Goal: Task Accomplishment & Management: Manage account settings

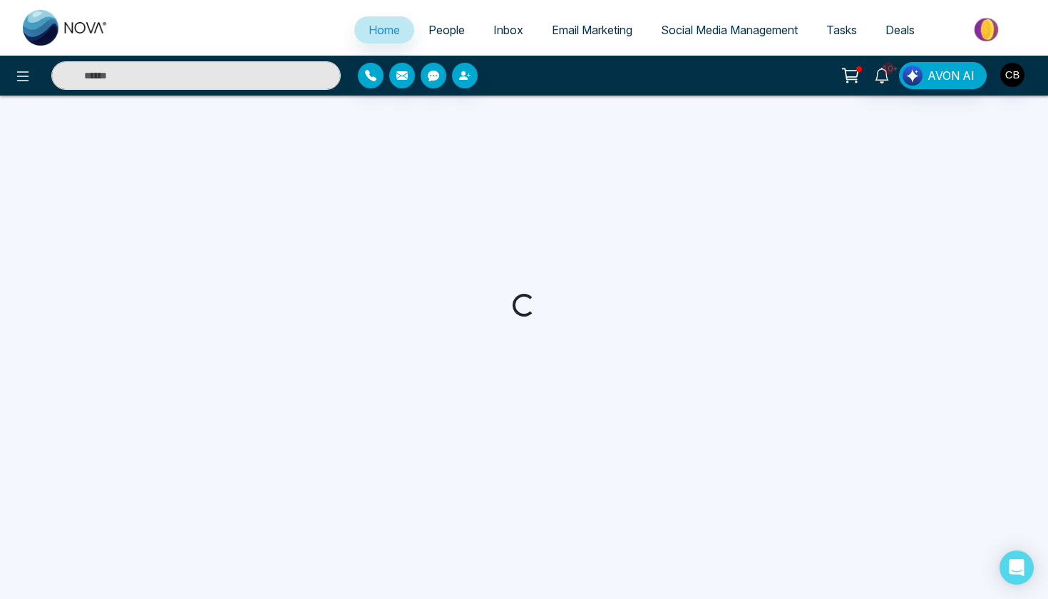
select select "*"
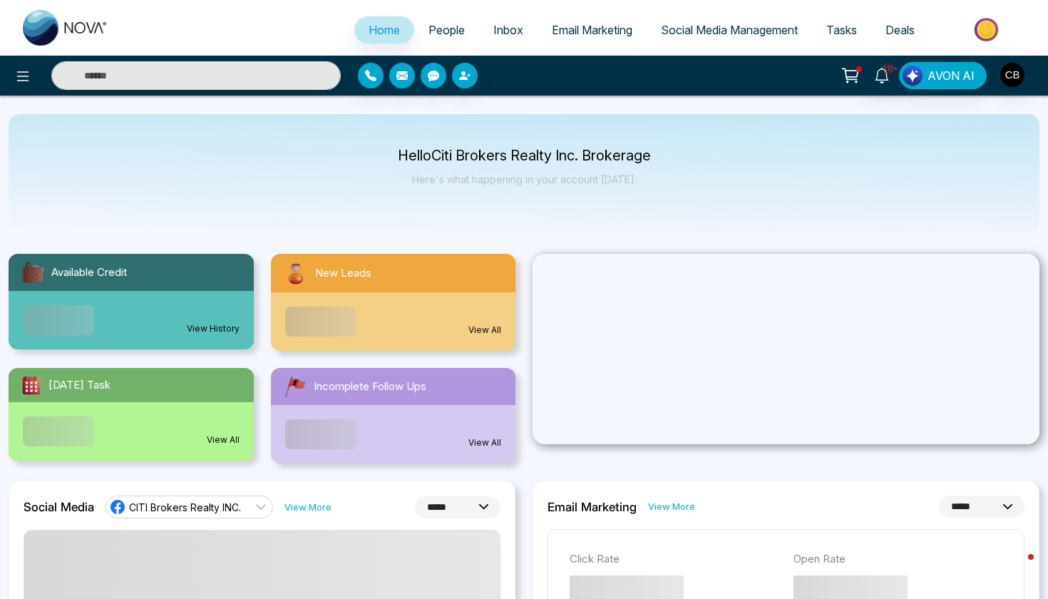
click at [1013, 73] on img "button" at bounding box center [1013, 75] width 24 height 24
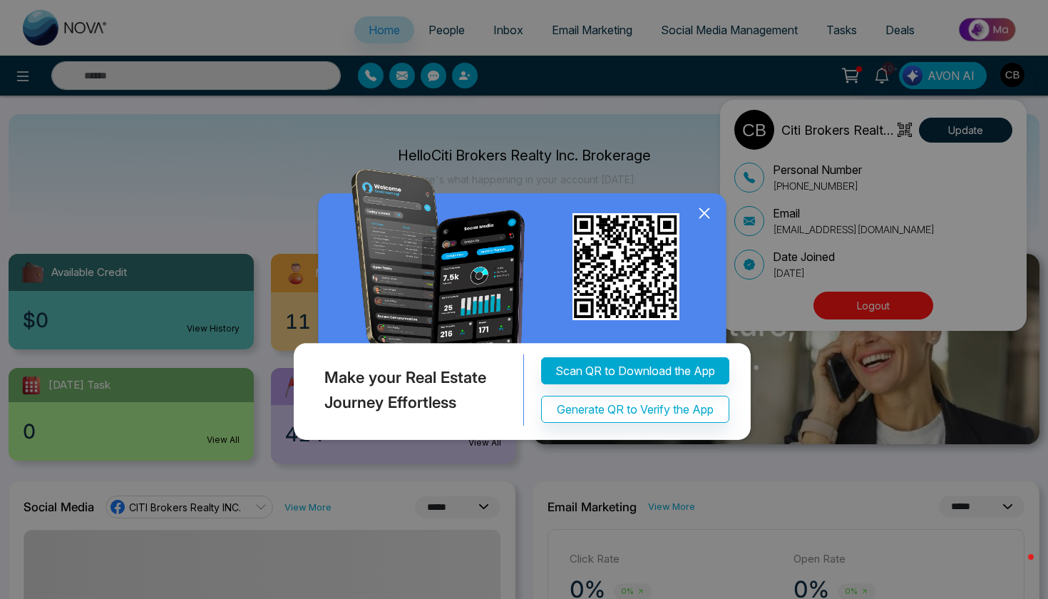
click at [703, 216] on icon at bounding box center [704, 213] width 21 height 21
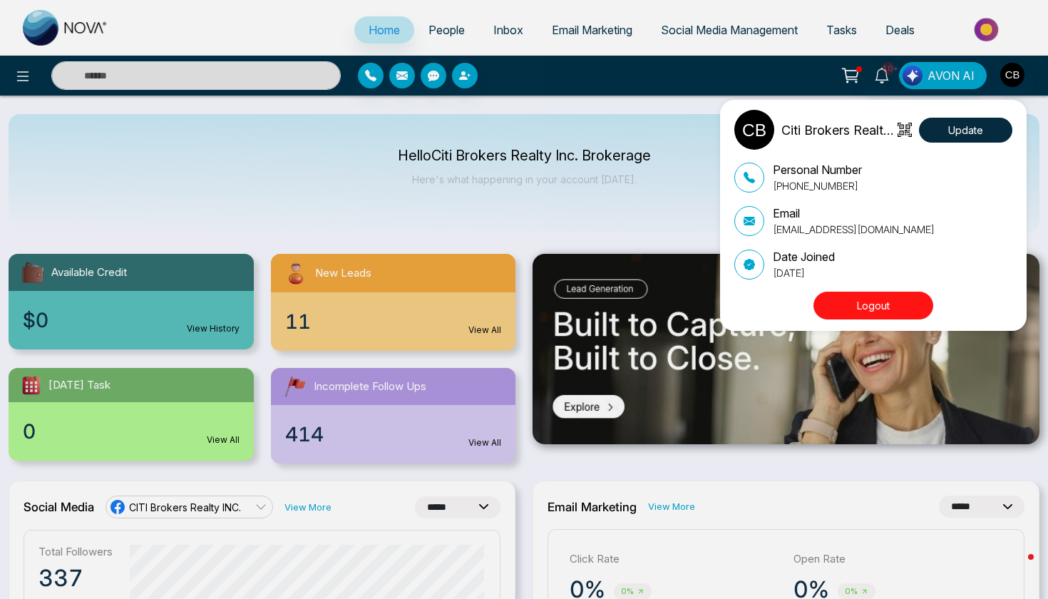
click at [851, 311] on button "Logout" at bounding box center [874, 306] width 120 height 28
